Goal: Information Seeking & Learning: Learn about a topic

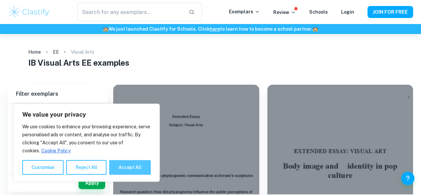
click at [133, 168] on button "Accept All" at bounding box center [130, 167] width 42 height 15
checkbox input "true"
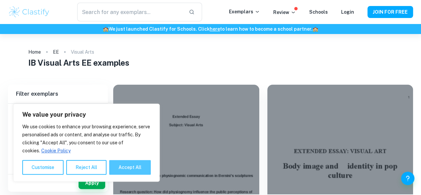
checkbox input "true"
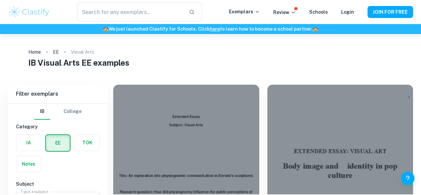
scroll to position [33, 0]
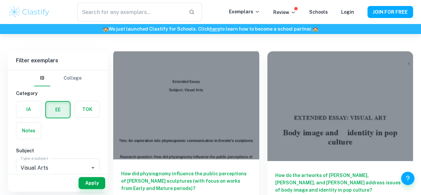
click at [175, 91] on div at bounding box center [186, 105] width 146 height 110
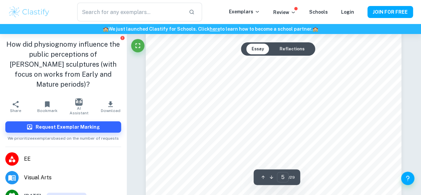
scroll to position [1432, 0]
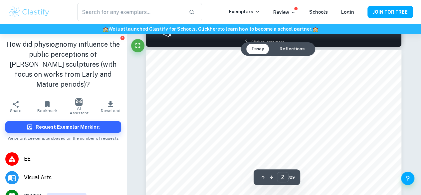
type input "1"
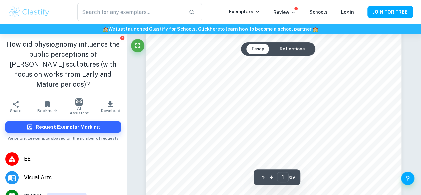
scroll to position [0, 0]
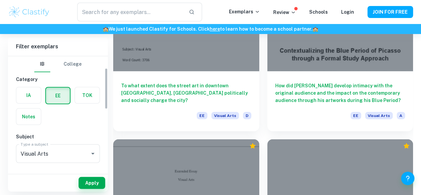
scroll to position [67, 0]
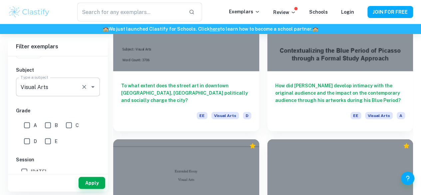
click at [72, 94] on div "Visual Arts Type a subject" at bounding box center [58, 87] width 84 height 19
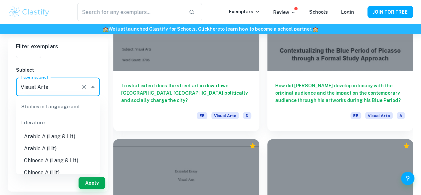
scroll to position [880, 0]
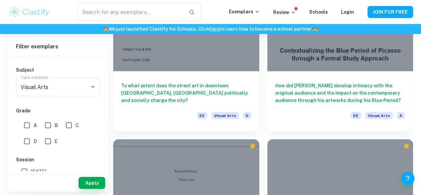
click at [82, 64] on div "IB College Category IA EE TOK Notes Subject Type a subject Visual Arts Type a s…" at bounding box center [58, 151] width 100 height 322
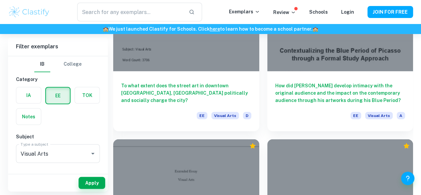
scroll to position [799, 0]
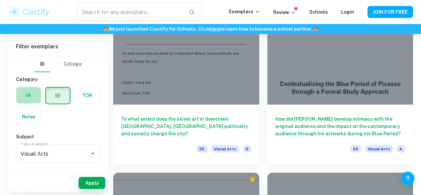
click at [26, 93] on label "button" at bounding box center [28, 95] width 25 height 16
click at [0, 0] on input "radio" at bounding box center [0, 0] width 0 height 0
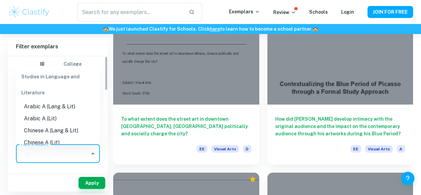
click at [74, 152] on input "Type a subject" at bounding box center [53, 153] width 68 height 13
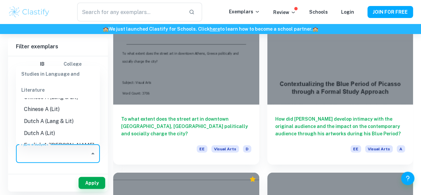
click at [75, 83] on div "Studies in Language and Literature" at bounding box center [58, 82] width 84 height 32
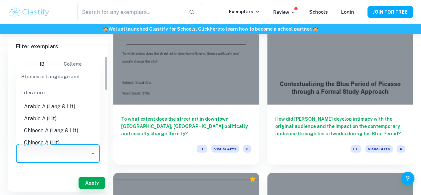
click at [93, 74] on div "Studies in Language and Literature" at bounding box center [58, 85] width 84 height 32
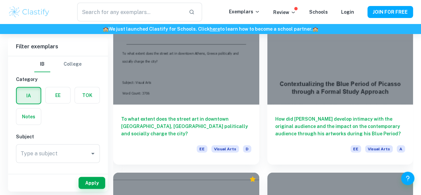
click at [42, 175] on div "Apply" at bounding box center [58, 182] width 100 height 17
click at [53, 92] on label "button" at bounding box center [58, 95] width 25 height 16
click at [0, 0] on input "radio" at bounding box center [0, 0] width 0 height 0
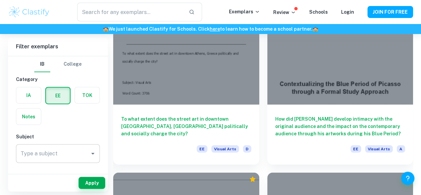
click at [64, 158] on input "Type a subject" at bounding box center [53, 153] width 68 height 13
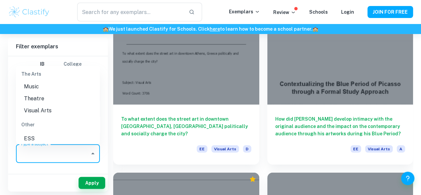
scroll to position [933, 0]
click at [57, 89] on li "Visual Arts" at bounding box center [58, 83] width 84 height 12
type input "Visual Arts"
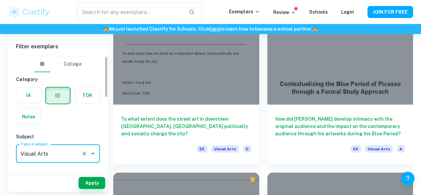
scroll to position [67, 0]
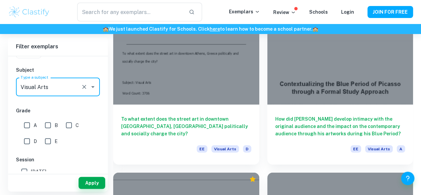
click at [30, 126] on input "A" at bounding box center [26, 125] width 13 height 13
checkbox input "true"
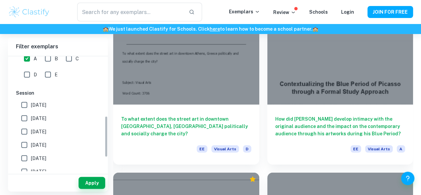
scroll to position [206, 0]
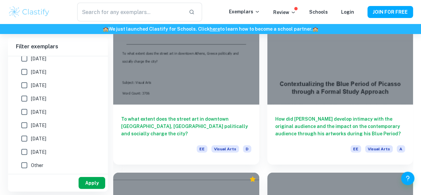
click at [90, 185] on button "Apply" at bounding box center [92, 183] width 27 height 12
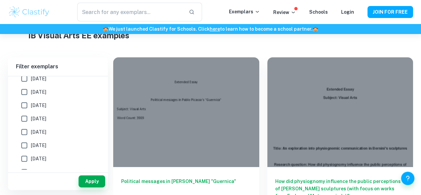
scroll to position [0, 0]
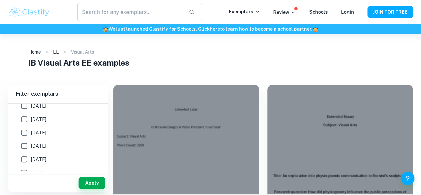
click at [101, 16] on input "text" at bounding box center [130, 12] width 107 height 19
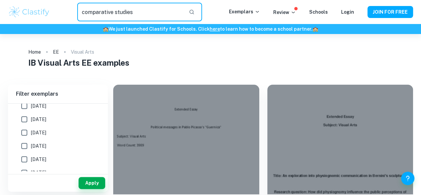
type input "comparative studies"
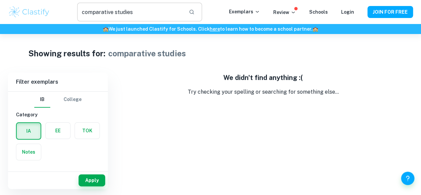
click at [131, 12] on input "comparative studies" at bounding box center [130, 12] width 107 height 19
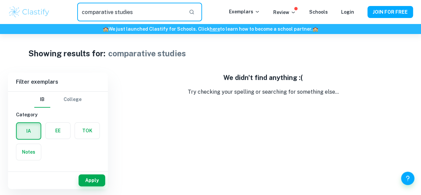
drag, startPoint x: 133, startPoint y: 12, endPoint x: 73, endPoint y: 16, distance: 60.1
click at [73, 16] on div "comparative studies ​" at bounding box center [139, 12] width 179 height 19
paste input "comparative studies"
type input "comparative study"
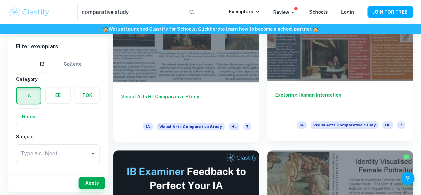
scroll to position [33, 0]
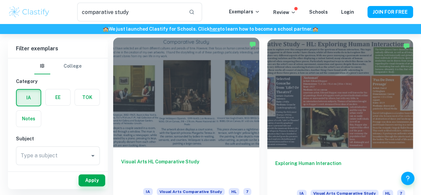
click at [178, 84] on div at bounding box center [186, 93] width 146 height 110
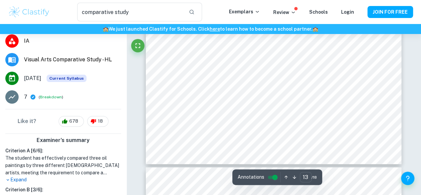
scroll to position [1899, 0]
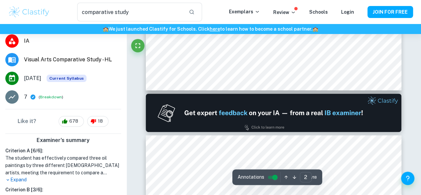
type input "1"
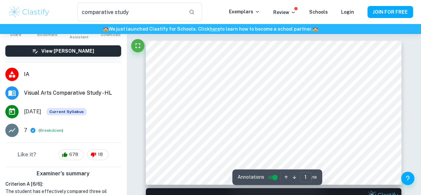
scroll to position [0, 0]
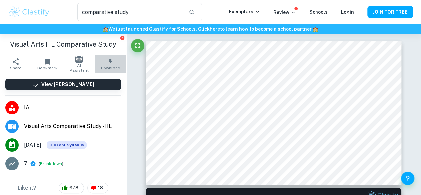
click at [108, 61] on icon "button" at bounding box center [110, 62] width 5 height 6
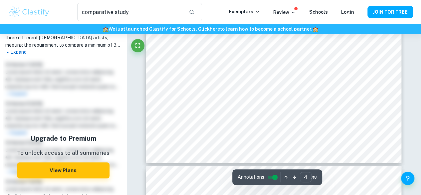
scroll to position [167, 0]
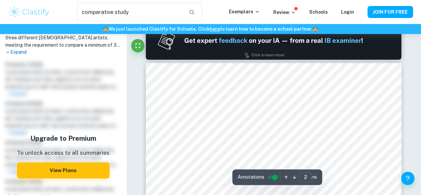
type input "1"
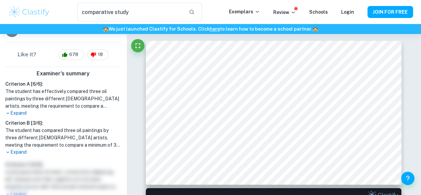
scroll to position [0, 0]
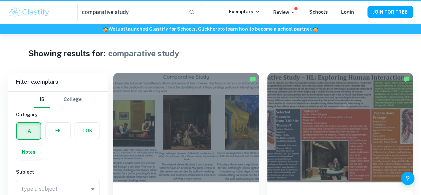
scroll to position [33, 0]
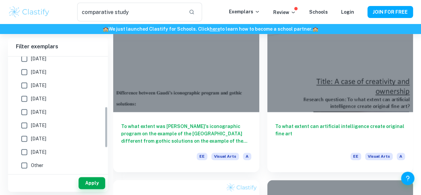
scroll to position [140, 0]
